Goal: Find specific page/section: Find specific page/section

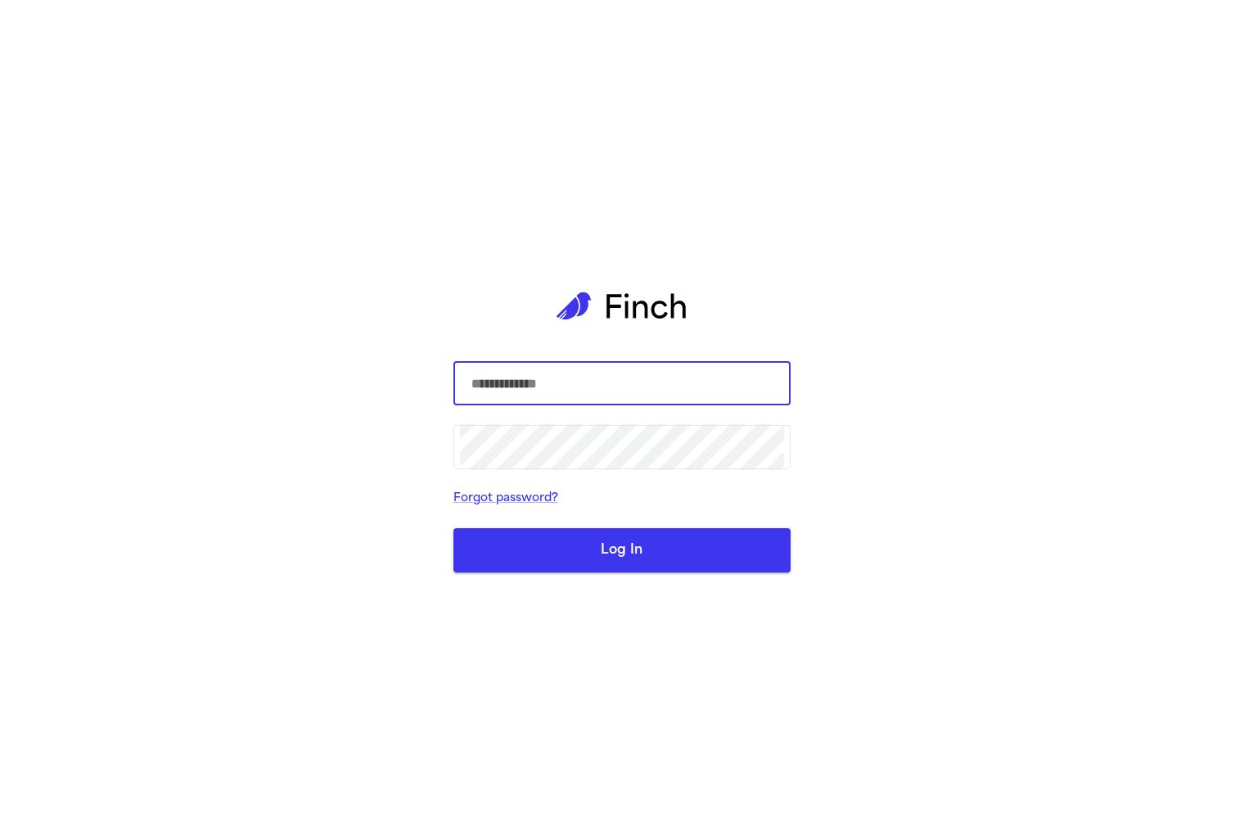
type input "**********"
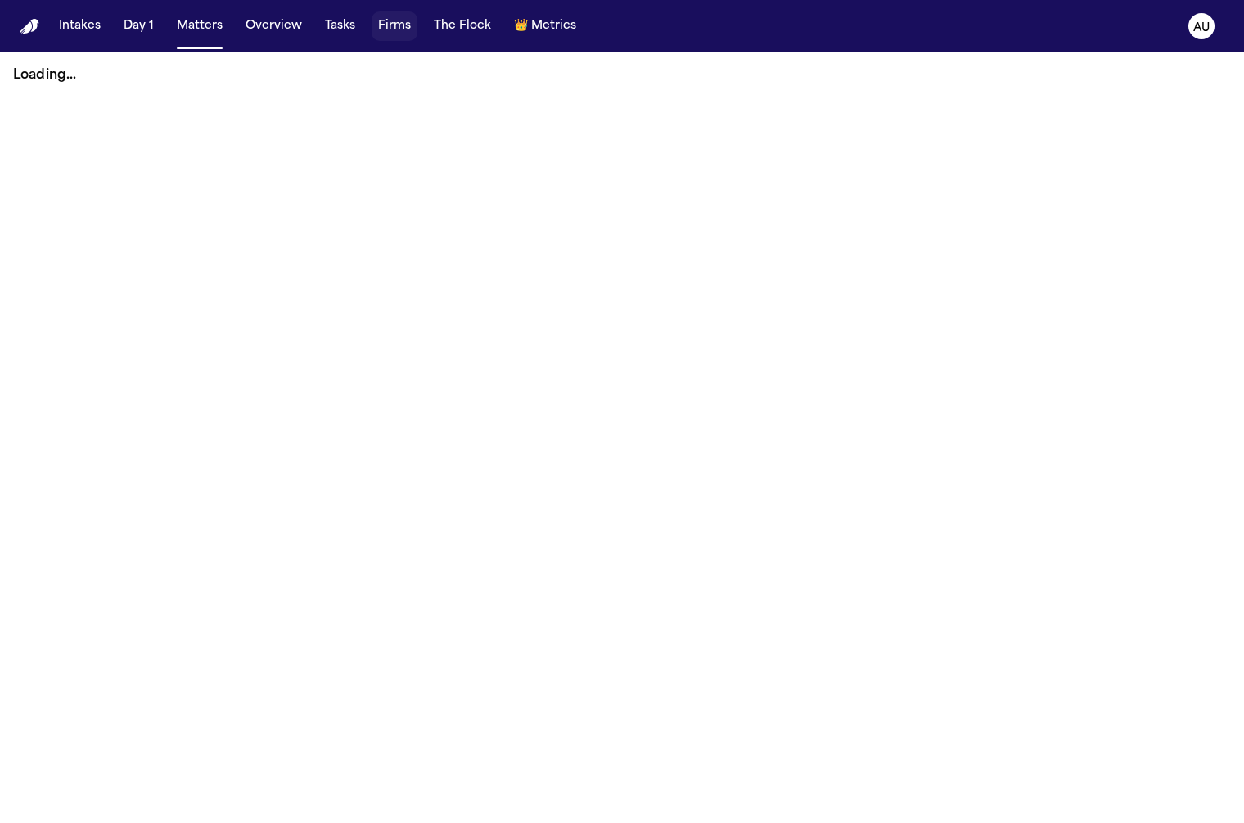
click at [378, 25] on button "Firms" at bounding box center [395, 25] width 46 height 29
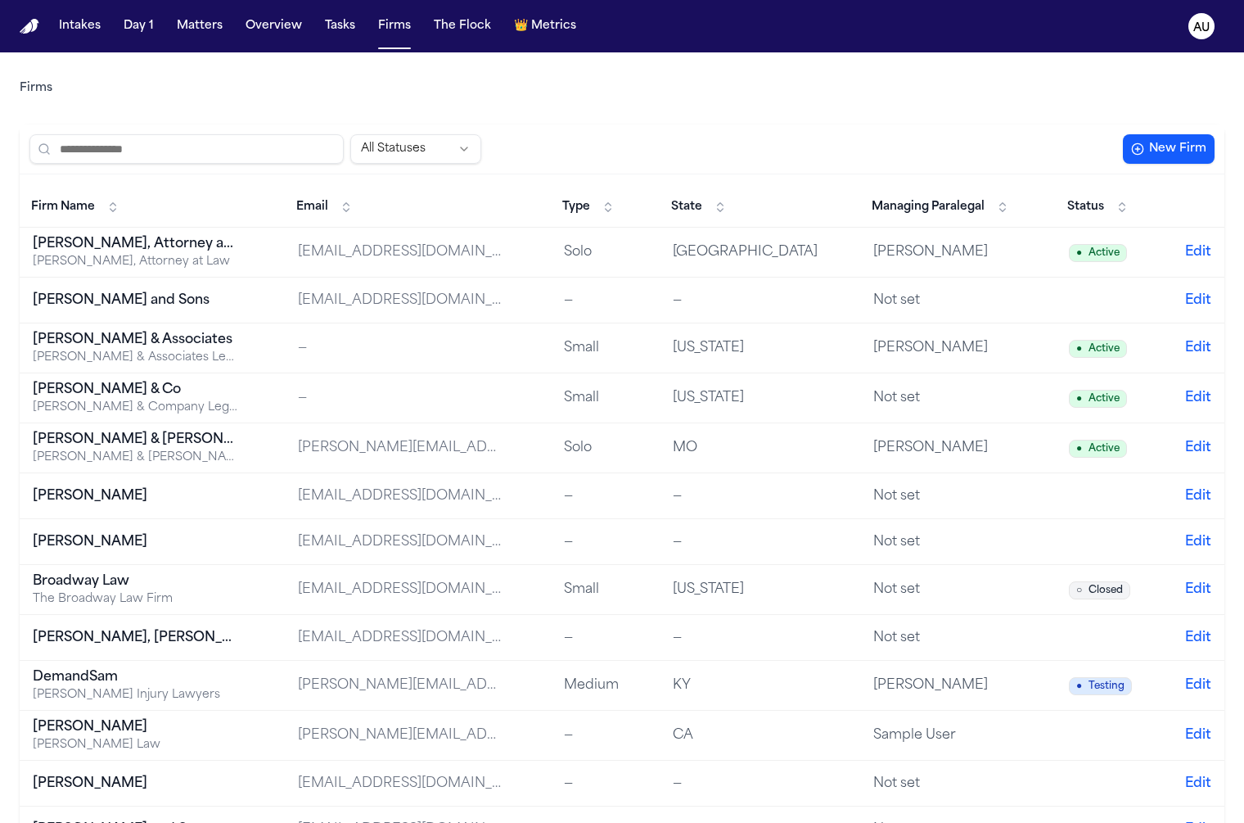
click at [858, 402] on td "Texas" at bounding box center [760, 398] width 201 height 50
